Goal: Check status

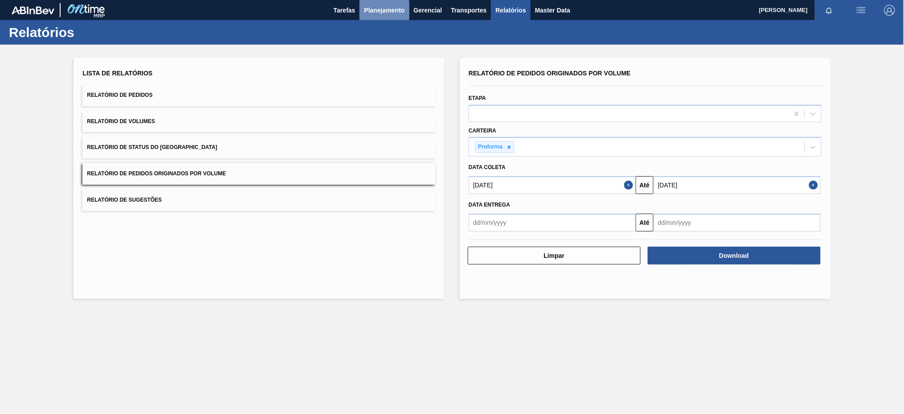
click at [368, 9] on span "Planejamento" at bounding box center [384, 10] width 41 height 11
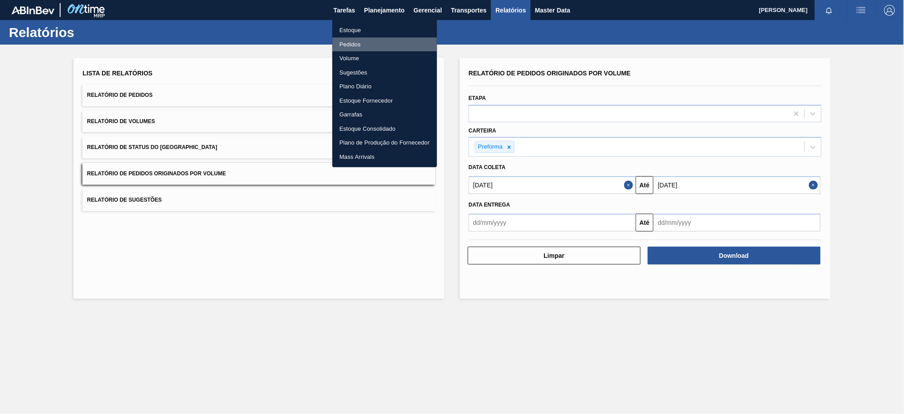
click at [357, 41] on li "Pedidos" at bounding box center [384, 44] width 105 height 14
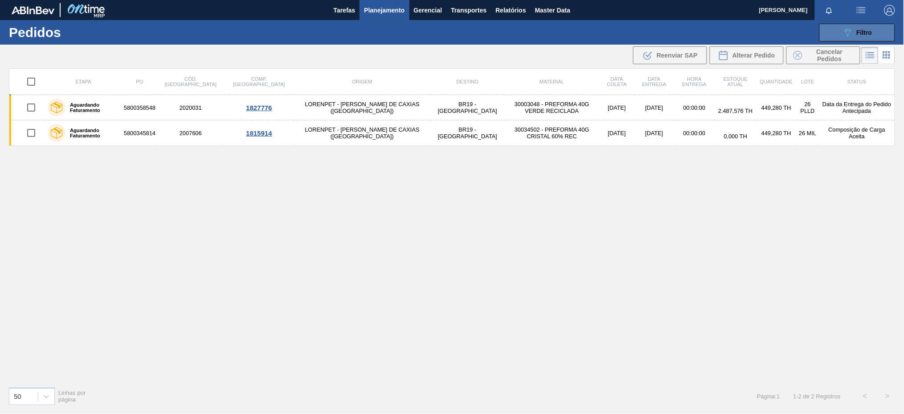
click at [841, 33] on button "089F7B8B-B2A5-4AFE-B5C0-19BA573D28AC Filtro" at bounding box center [858, 33] width 76 height 18
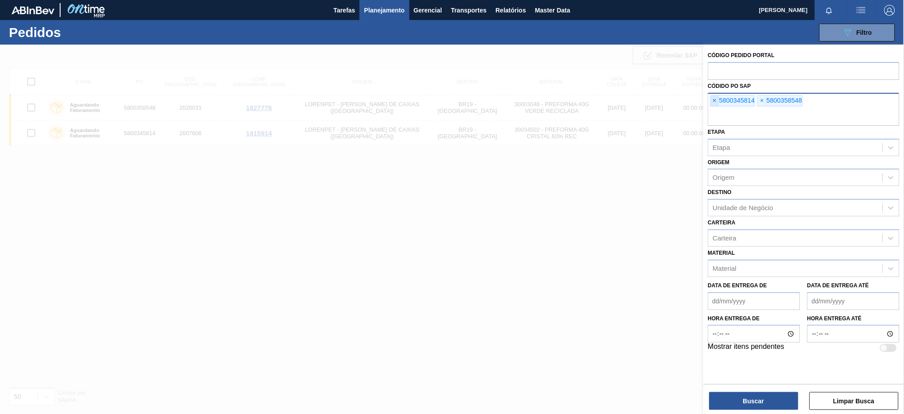
click at [714, 100] on span "×" at bounding box center [715, 100] width 8 height 11
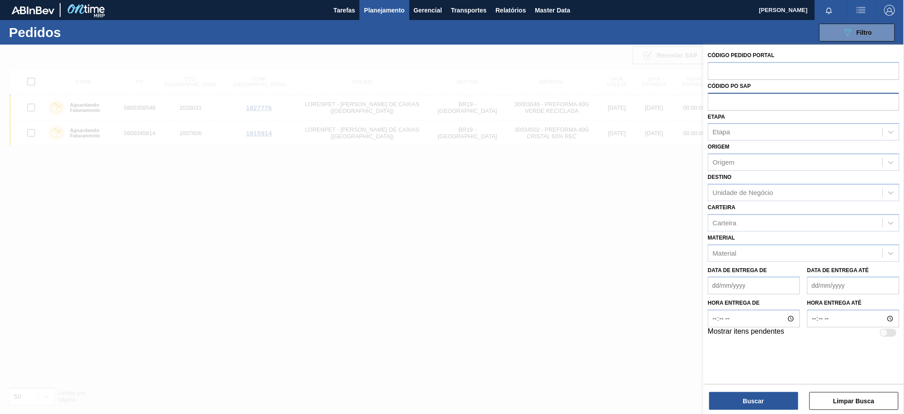
paste input "text"
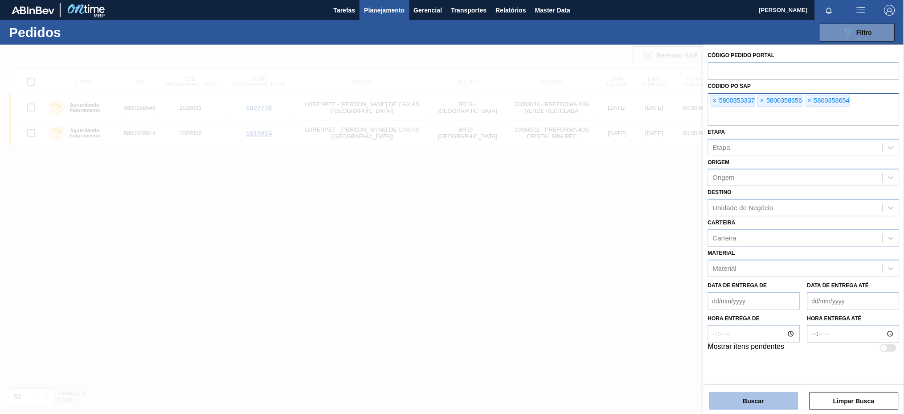
click at [761, 400] on button "Buscar" at bounding box center [754, 401] width 89 height 18
